Goal: Complete application form

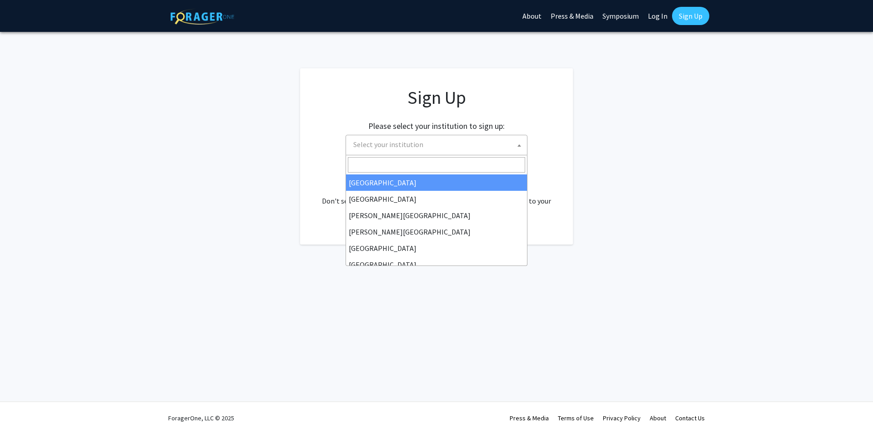
click at [445, 144] on span "Select your institution" at bounding box center [438, 144] width 177 height 19
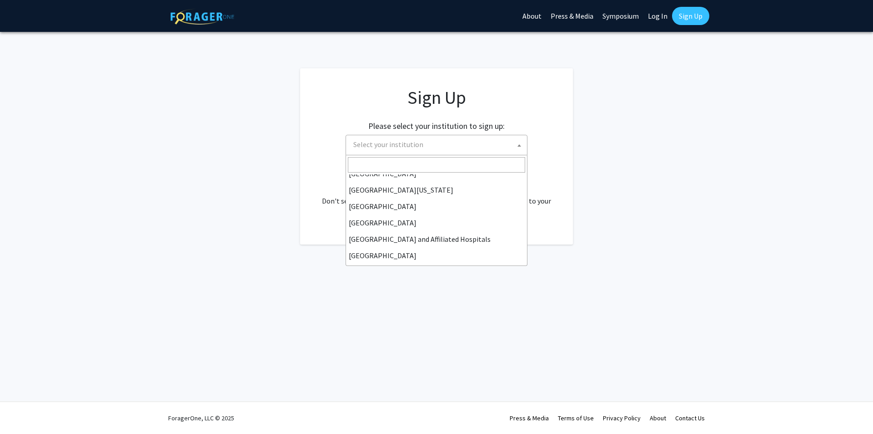
scroll to position [136, 0]
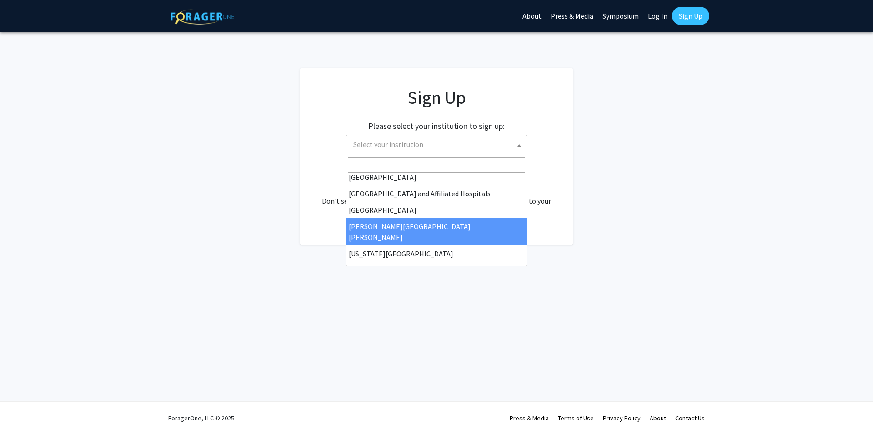
select select "1"
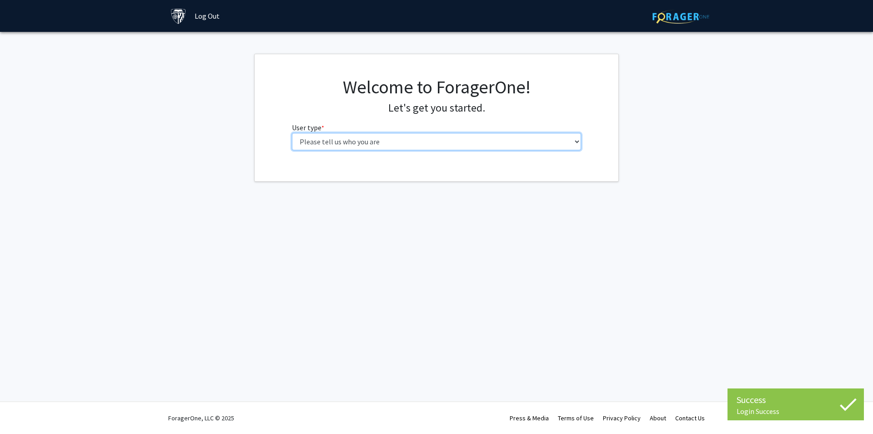
click at [471, 145] on select "Please tell us who you are Undergraduate Student Master's Student Doctoral Cand…" at bounding box center [437, 141] width 290 height 17
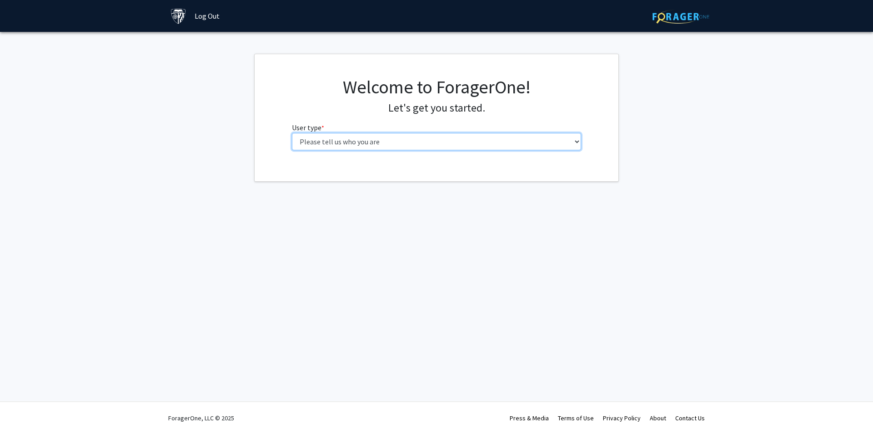
select select "2: masters"
click at [292, 133] on select "Please tell us who you are Undergraduate Student Master's Student Doctoral Cand…" at bounding box center [437, 141] width 290 height 17
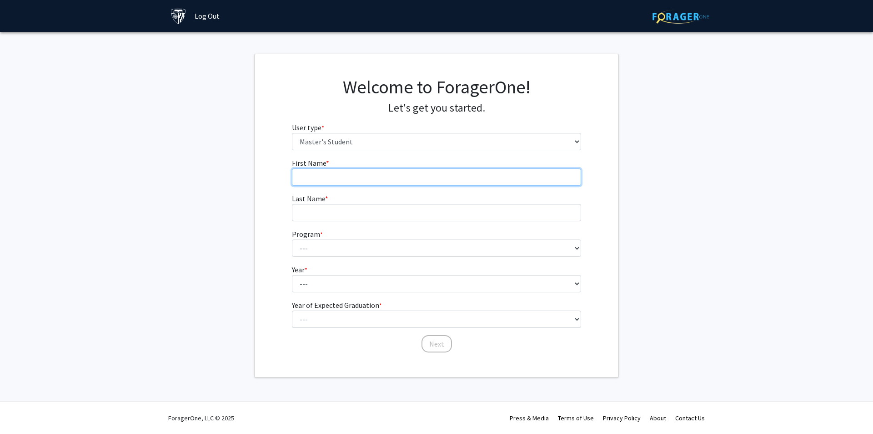
click at [468, 176] on input "First Name * required" at bounding box center [437, 176] width 290 height 17
type input "Di"
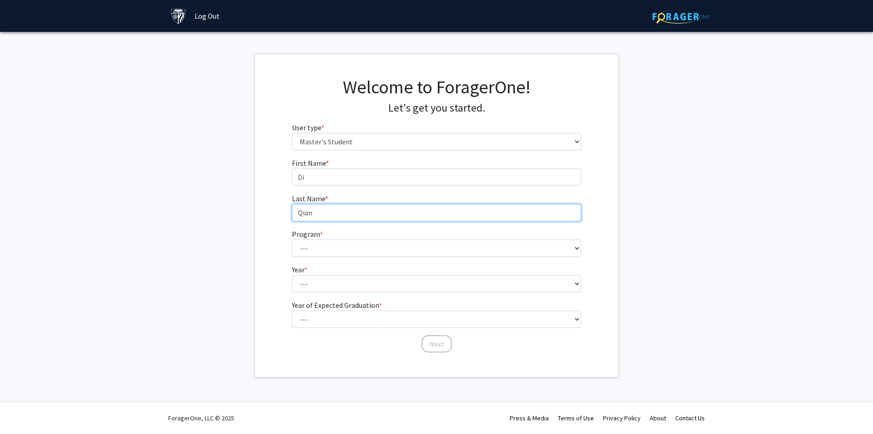
type input "Qian"
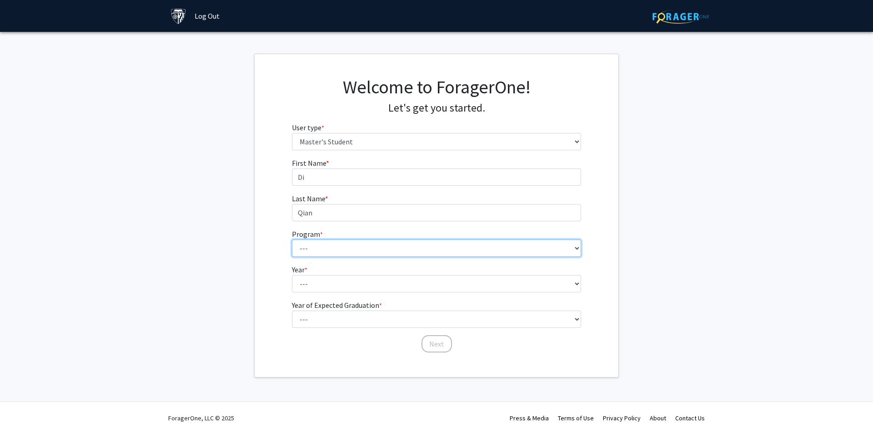
click at [451, 250] on select "--- Anatomy Education Applied and Computational Mathematics Applied Biomedical …" at bounding box center [437, 247] width 290 height 17
select select "39: 28"
click at [292, 239] on select "--- Anatomy Education Applied and Computational Mathematics Applied Biomedical …" at bounding box center [437, 247] width 290 height 17
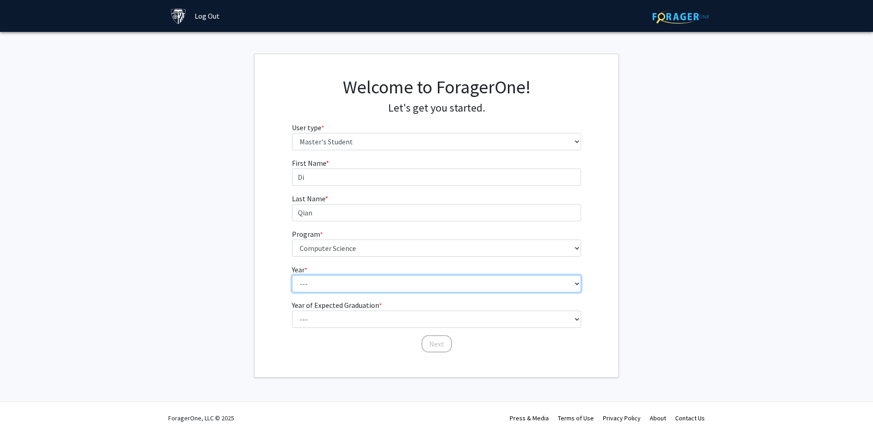
click at [427, 284] on select "--- First Year Second Year" at bounding box center [437, 283] width 290 height 17
select select "1: first_year"
click at [292, 275] on select "--- First Year Second Year" at bounding box center [437, 283] width 290 height 17
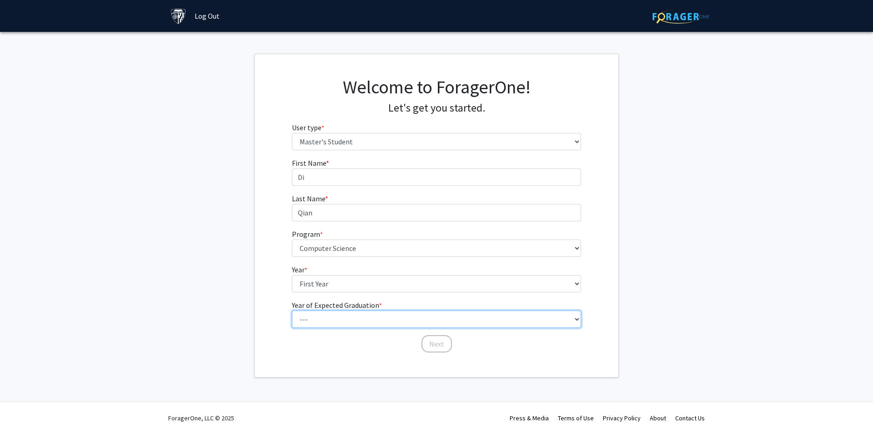
click at [433, 323] on select "--- 2025 2026 2027 2028 2029 2030 2031 2032 2033 2034" at bounding box center [437, 318] width 290 height 17
select select "4: 2028"
click at [292, 310] on select "--- 2025 2026 2027 2028 2029 2030 2031 2032 2033 2034" at bounding box center [437, 318] width 290 height 17
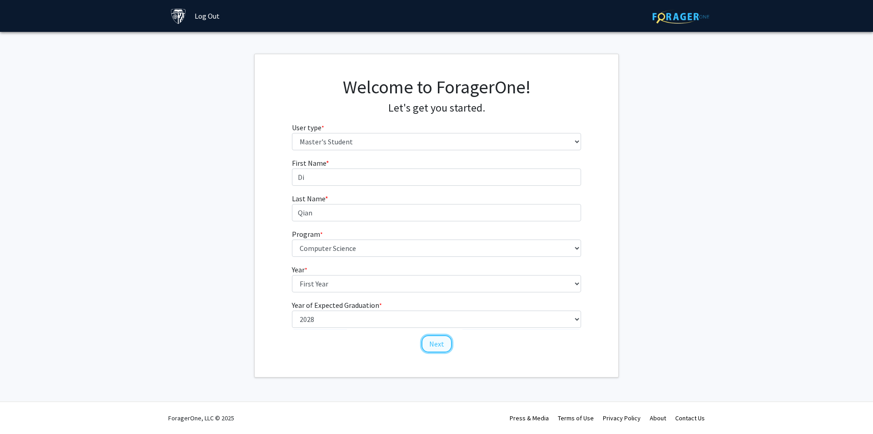
click at [431, 342] on button "Next" at bounding box center [437, 343] width 30 height 17
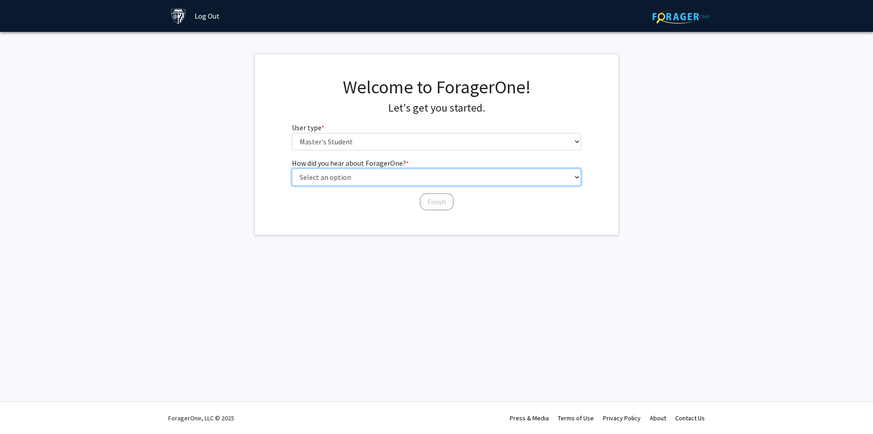
click at [382, 177] on select "Select an option Peer/student recommendation Faculty/staff recommendation Unive…" at bounding box center [437, 176] width 290 height 17
click at [292, 168] on select "Select an option Peer/student recommendation Faculty/staff recommendation Unive…" at bounding box center [437, 176] width 290 height 17
click at [384, 182] on select "Select an option Peer/student recommendation Faculty/staff recommendation Unive…" at bounding box center [437, 176] width 290 height 17
select select "3: university_website"
click at [292, 168] on select "Select an option Peer/student recommendation Faculty/staff recommendation Unive…" at bounding box center [437, 176] width 290 height 17
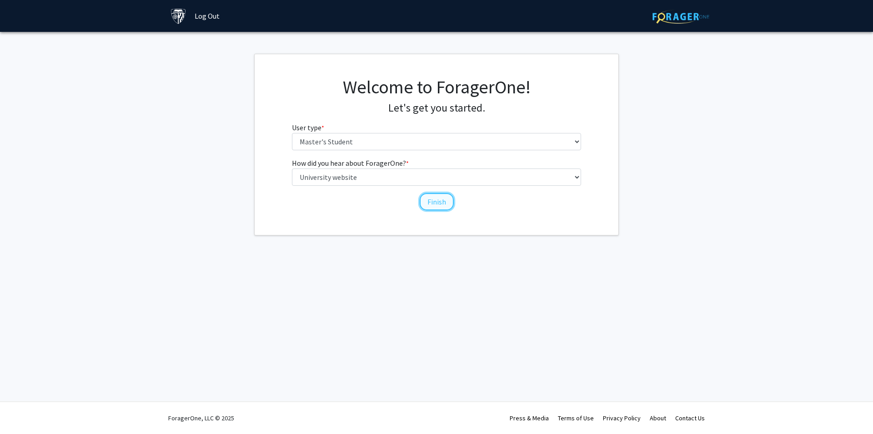
click at [437, 199] on button "Finish" at bounding box center [437, 201] width 34 height 17
